Goal: Task Accomplishment & Management: Manage account settings

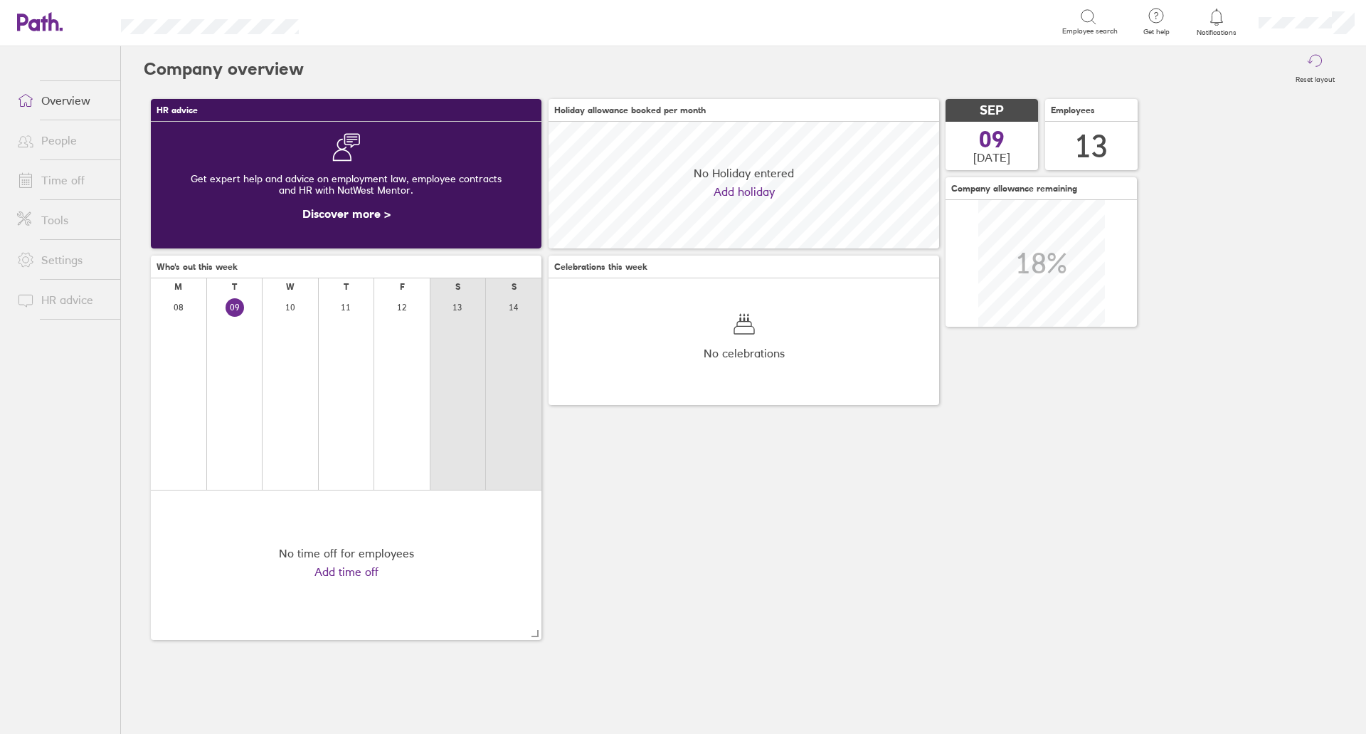
scroll to position [127, 391]
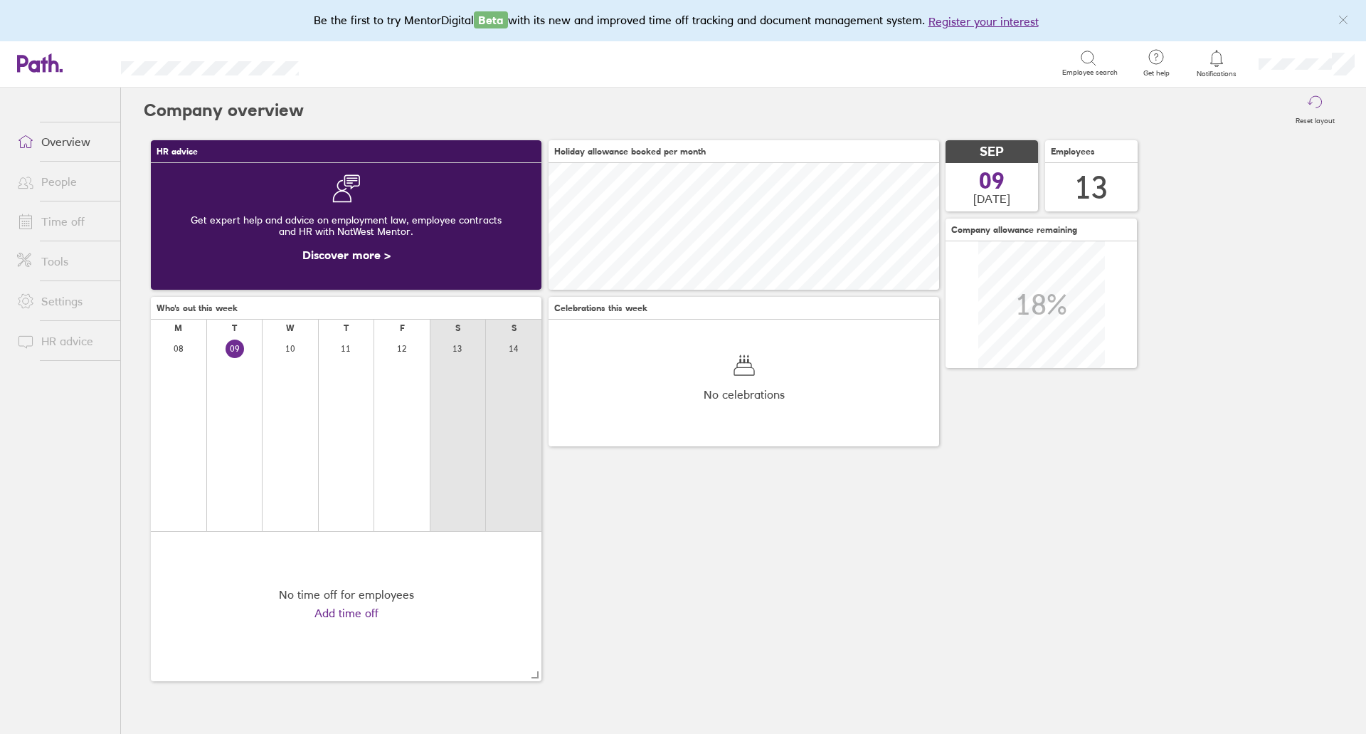
click at [62, 182] on link "People" at bounding box center [63, 181] width 115 height 28
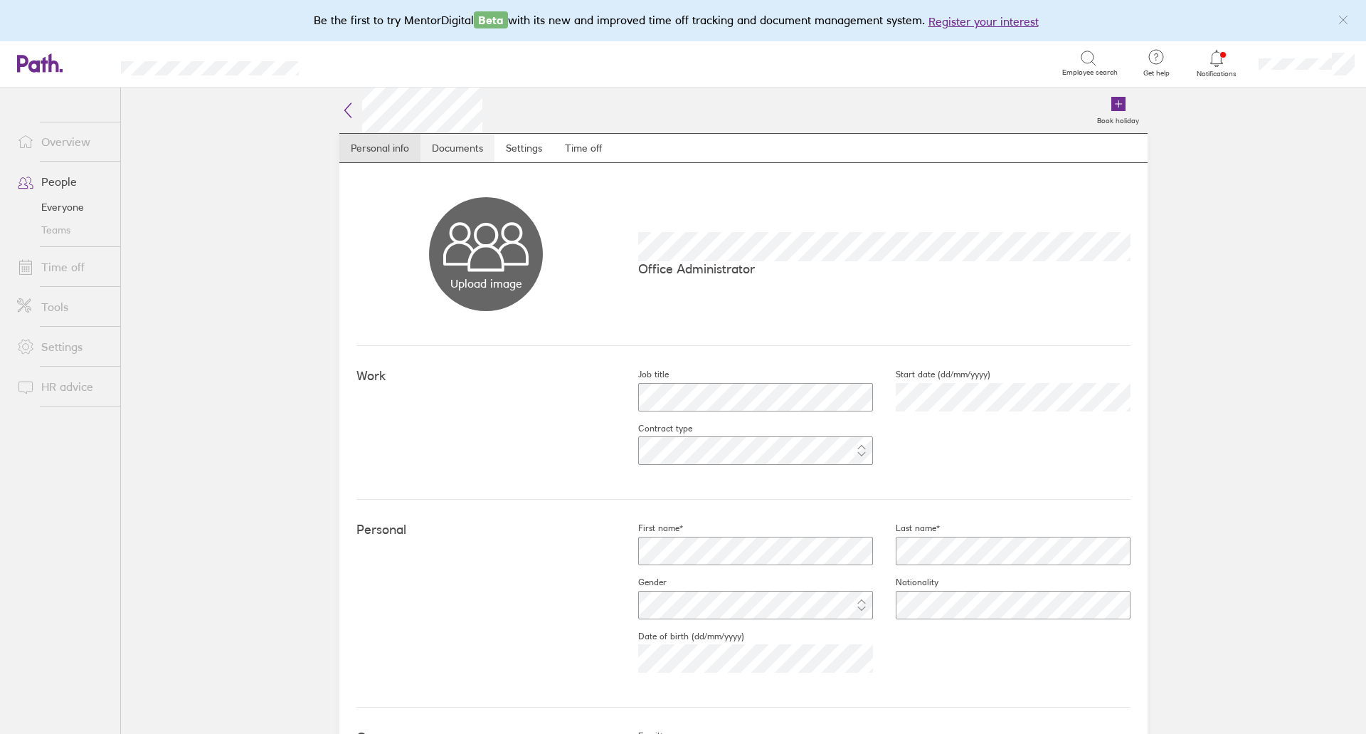
click at [468, 150] on link "Documents" at bounding box center [458, 148] width 74 height 28
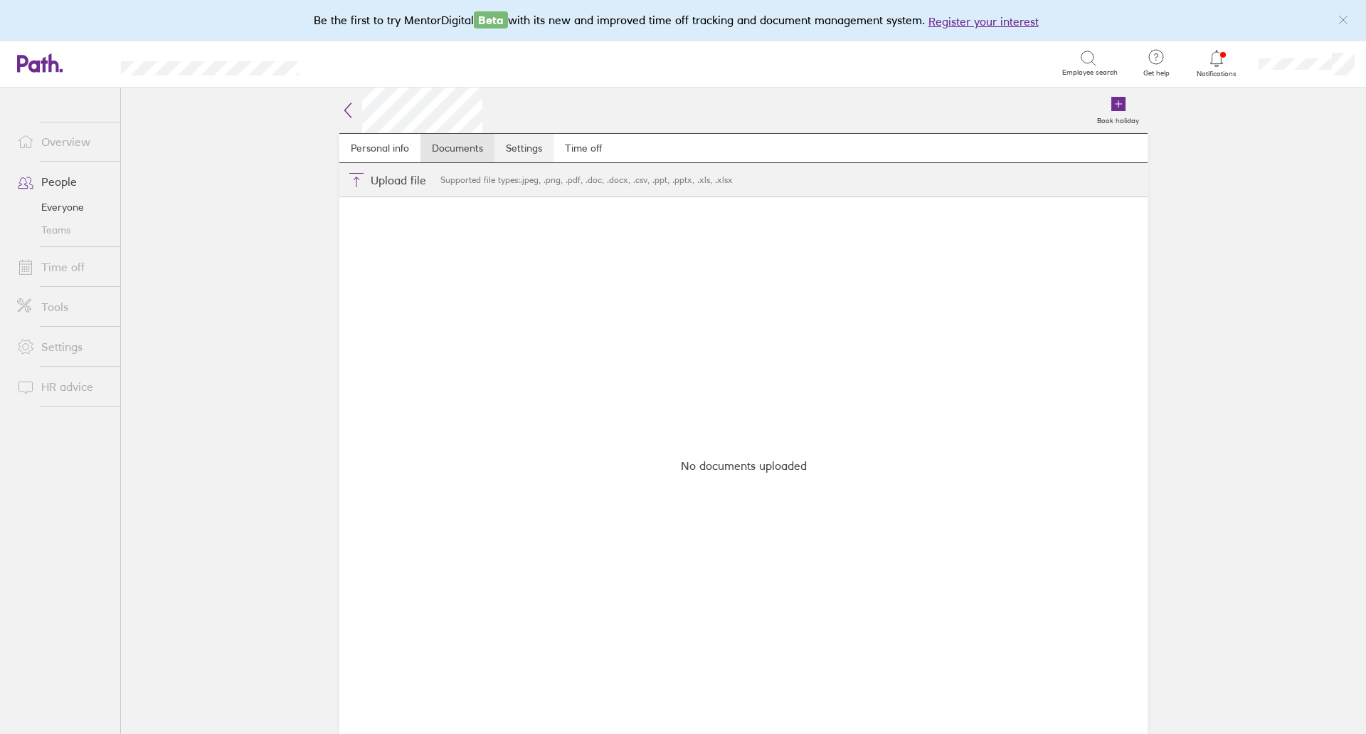
click at [512, 151] on link "Settings" at bounding box center [524, 148] width 59 height 28
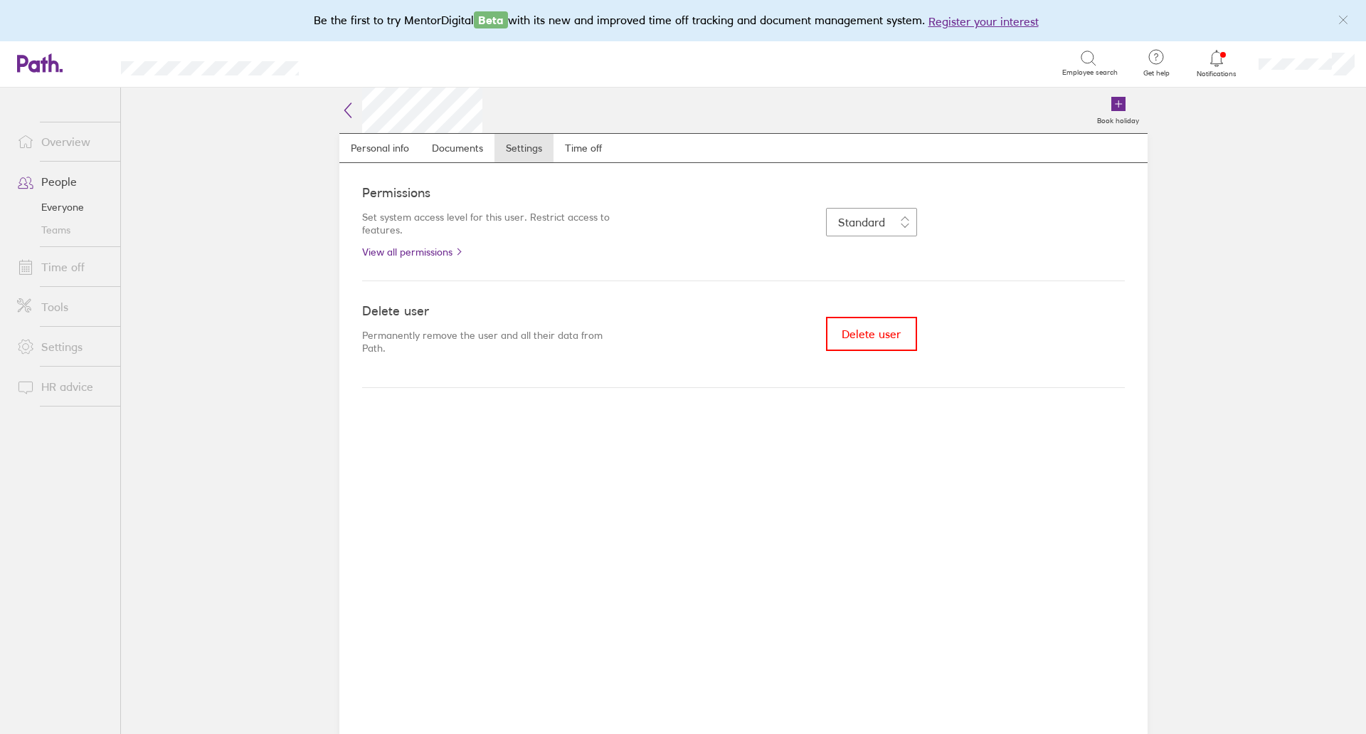
click at [351, 114] on icon at bounding box center [347, 110] width 17 height 17
